Goal: Find specific page/section: Find specific page/section

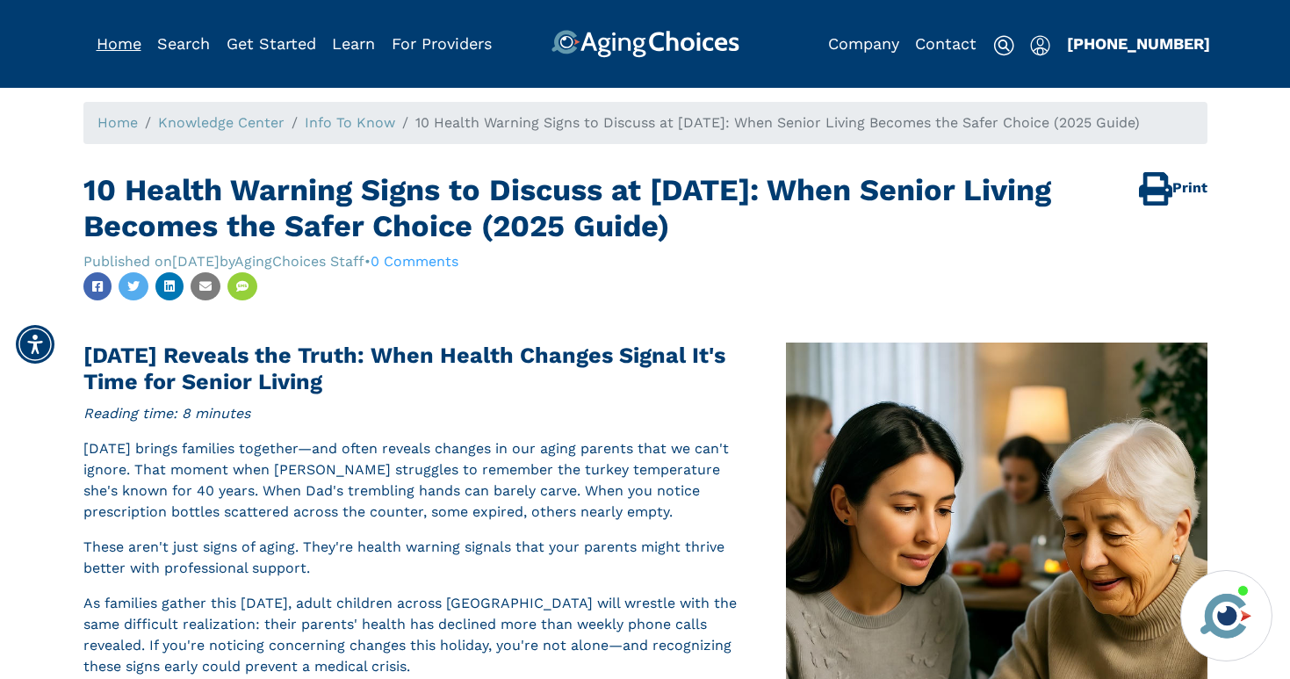
click at [116, 39] on link "Home" at bounding box center [119, 43] width 45 height 18
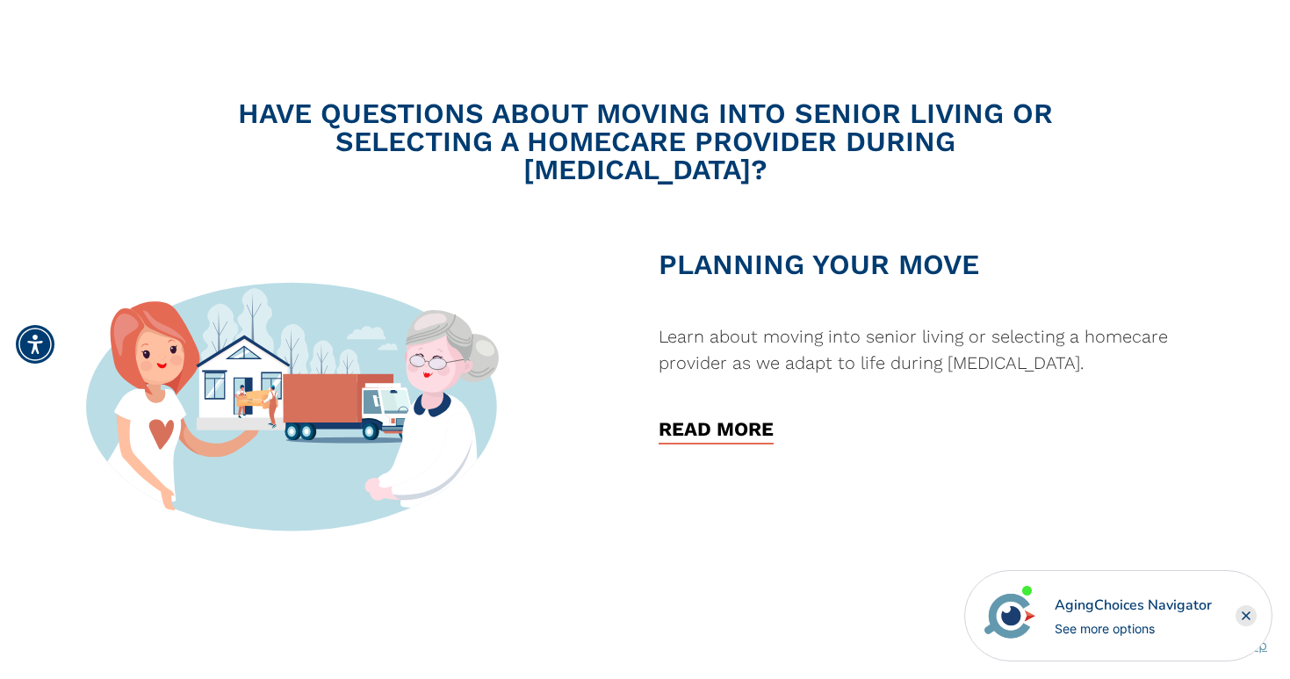
scroll to position [1260, 0]
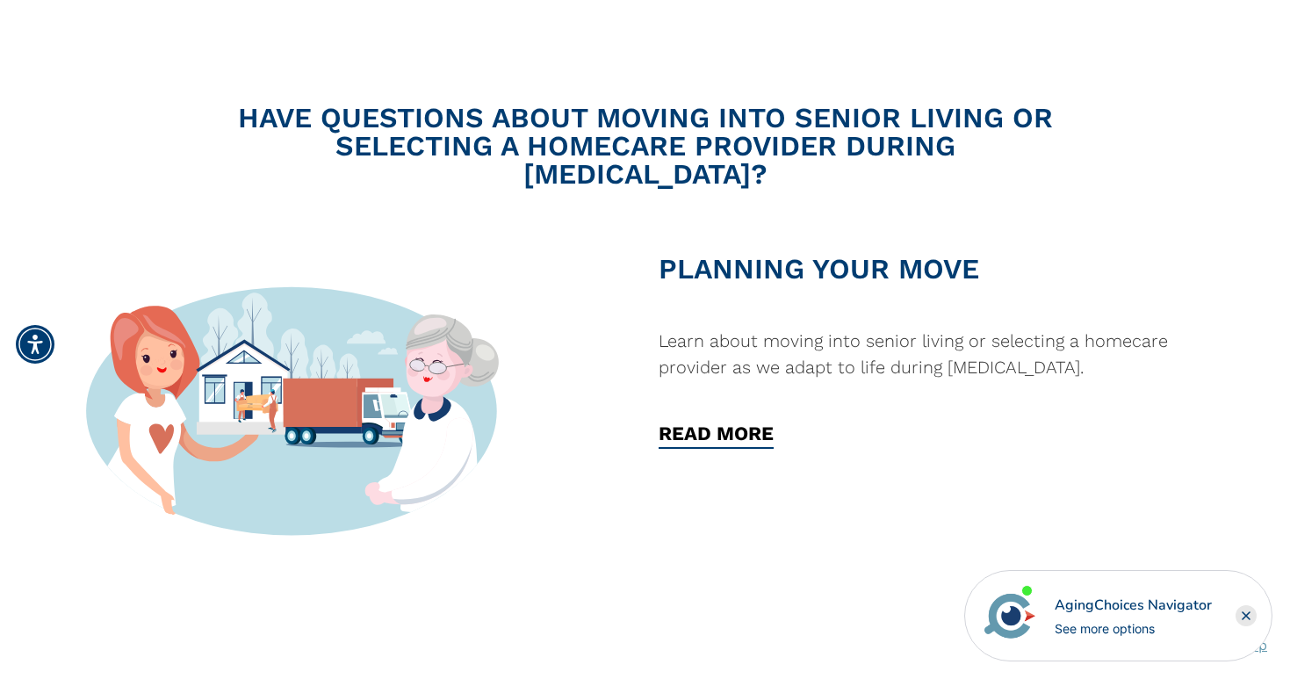
click at [738, 424] on link "READ MORE" at bounding box center [716, 436] width 115 height 25
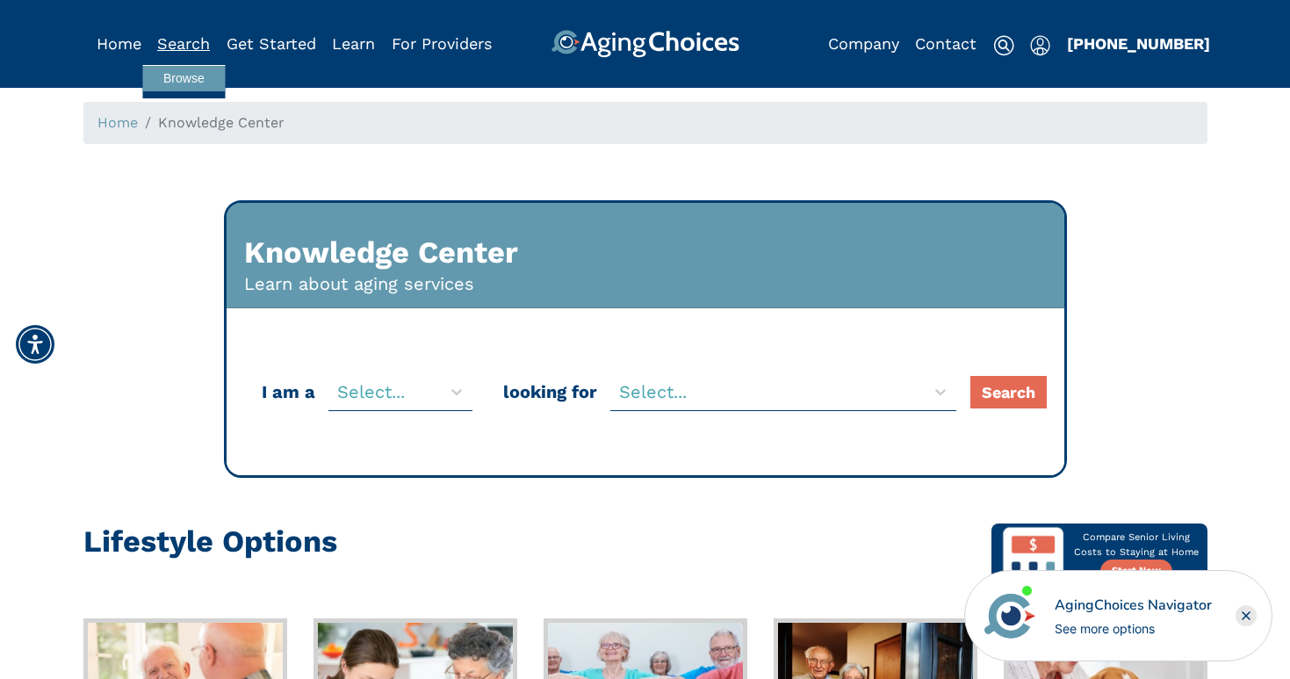
click at [188, 49] on link "Search" at bounding box center [183, 43] width 53 height 18
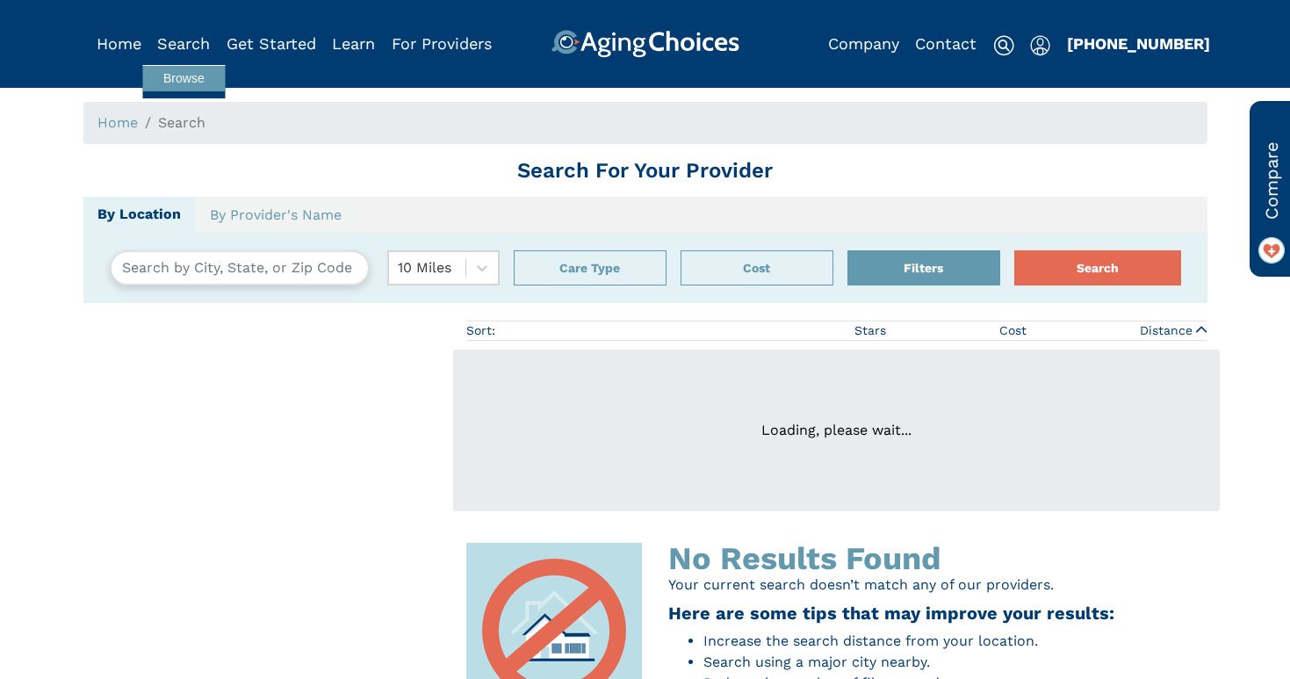
type input "Glastonbury, Connecticut, USA 06033"
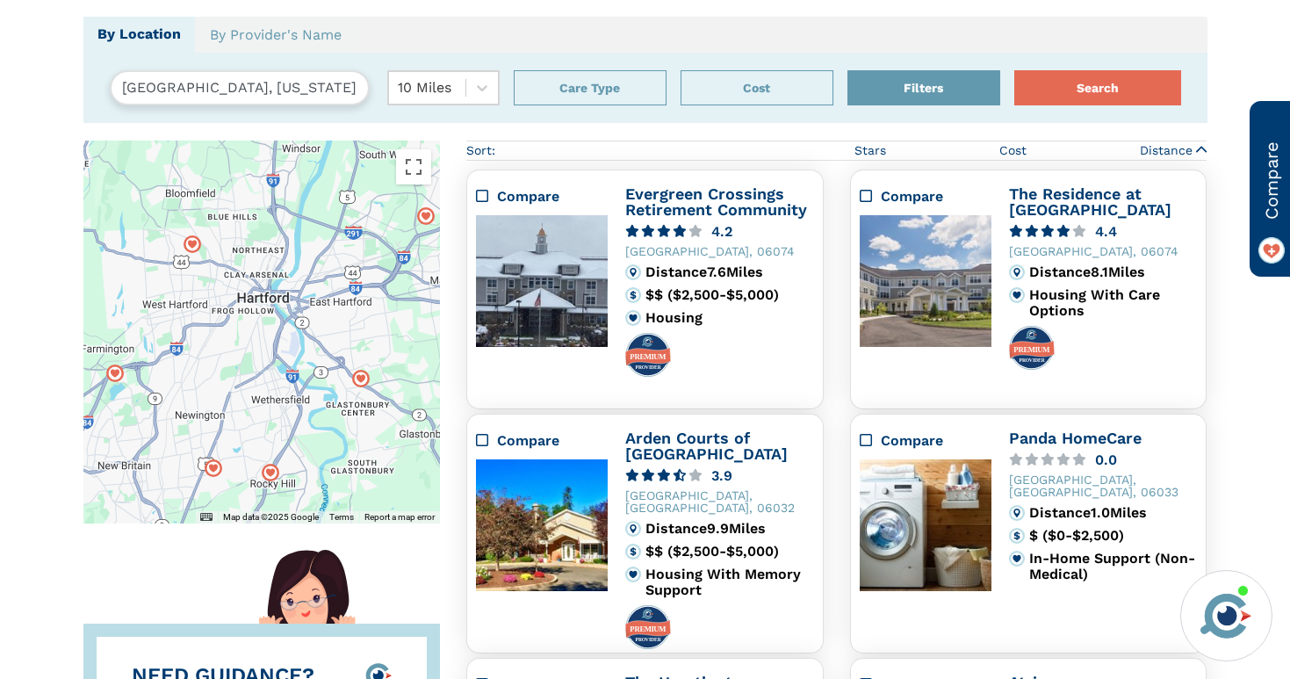
scroll to position [265, 0]
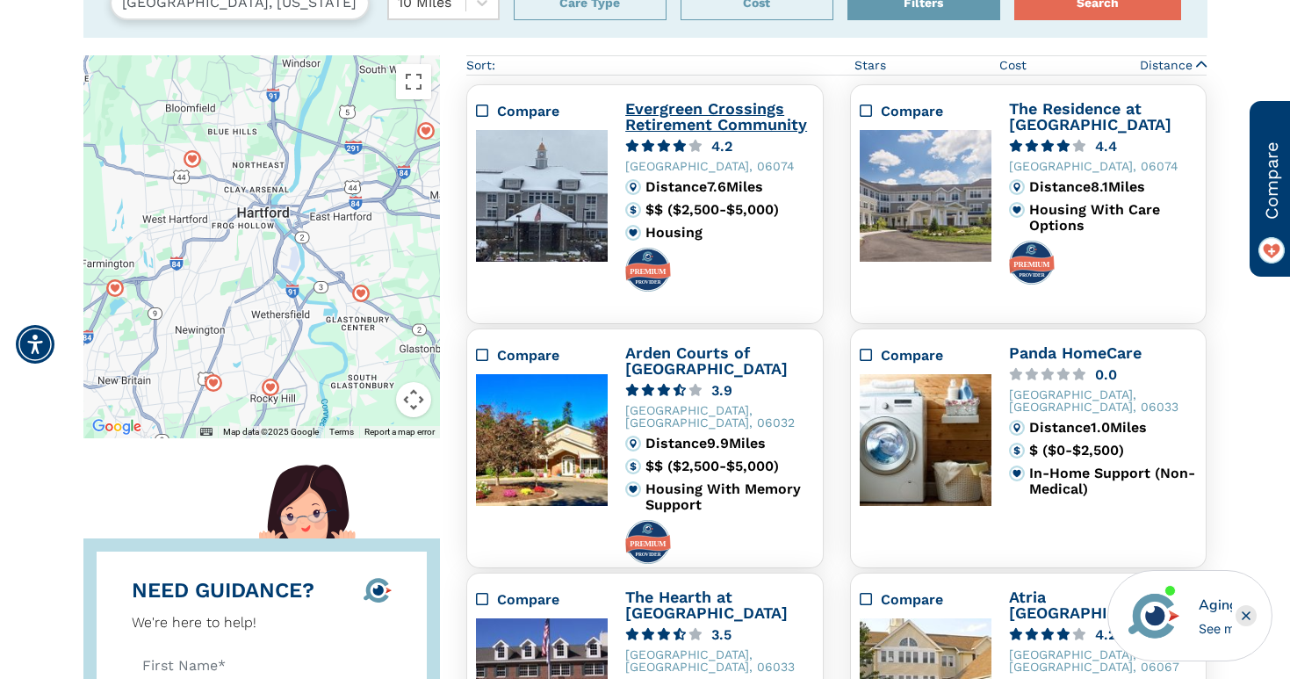
click at [665, 123] on link "Evergreen Crossings Retirement Community" at bounding box center [716, 116] width 182 height 34
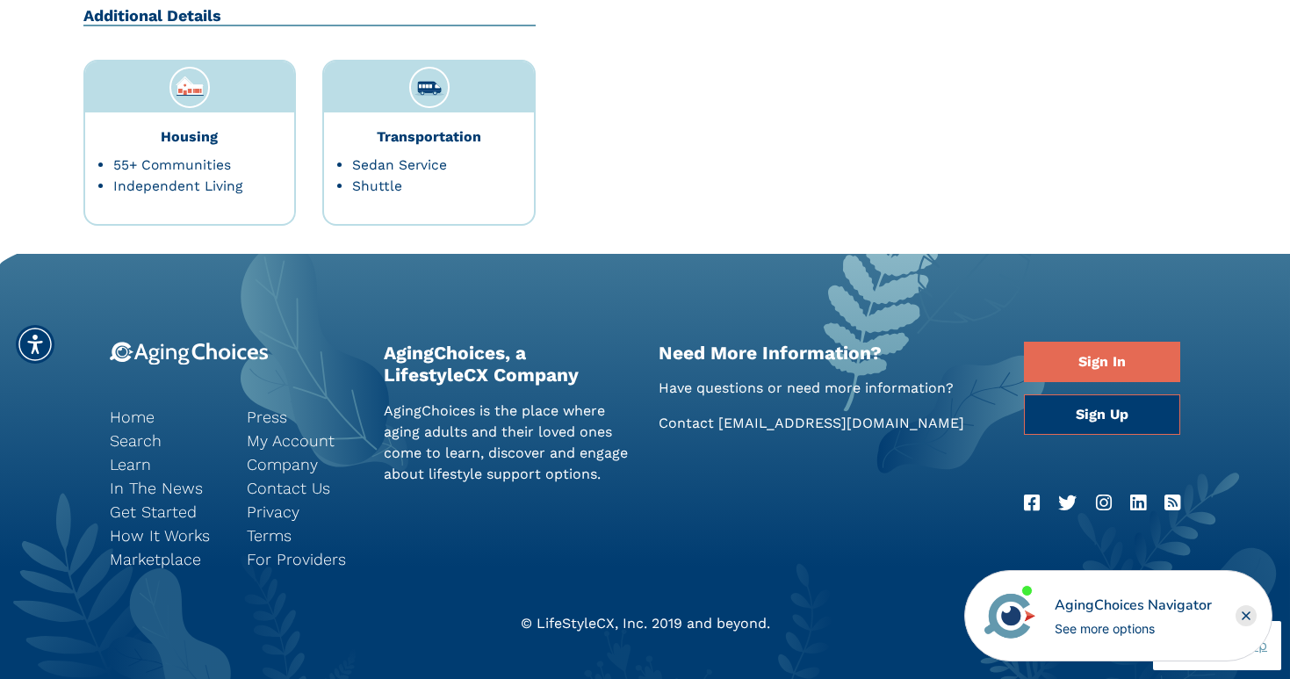
scroll to position [3760, 0]
